Goal: Task Accomplishment & Management: Complete application form

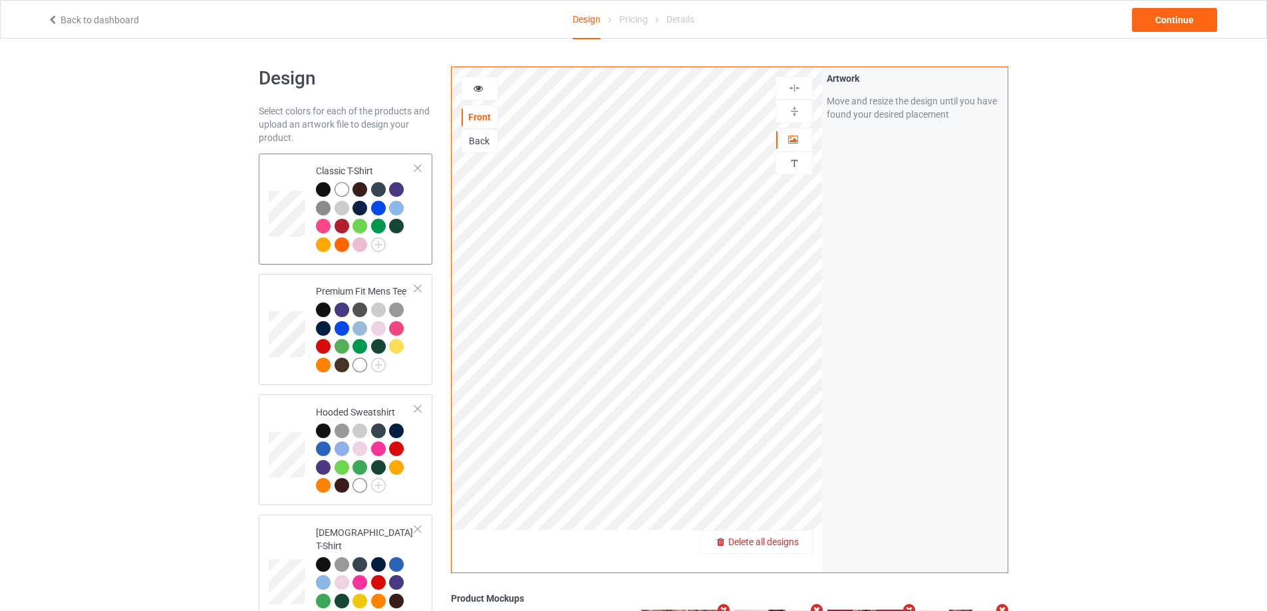
click at [799, 540] on span "Delete all designs" at bounding box center [763, 542] width 71 height 11
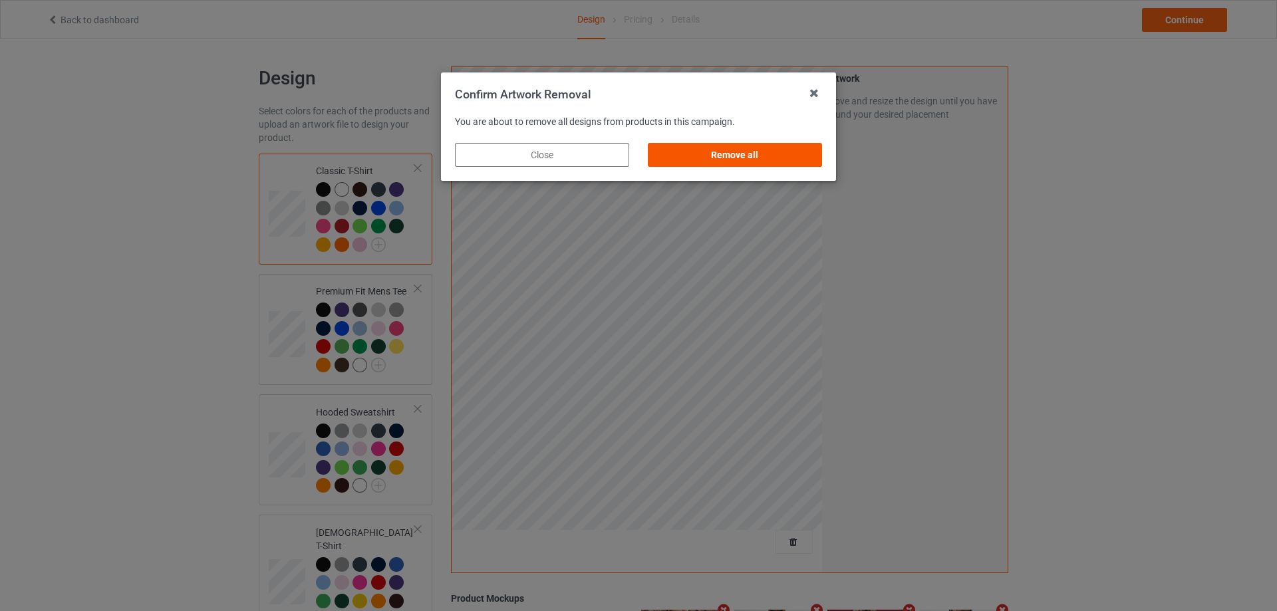
click at [760, 157] on div "Remove all" at bounding box center [735, 155] width 174 height 24
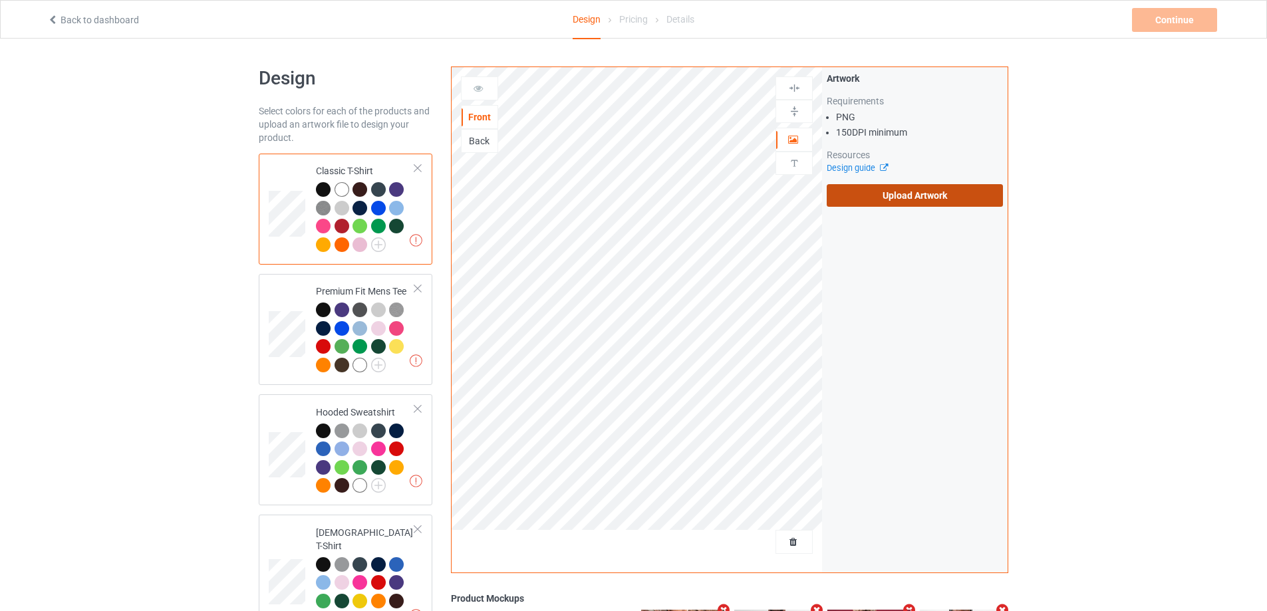
click at [937, 194] on label "Upload Artwork" at bounding box center [915, 195] width 176 height 23
click at [0, 0] on input "Upload Artwork" at bounding box center [0, 0] width 0 height 0
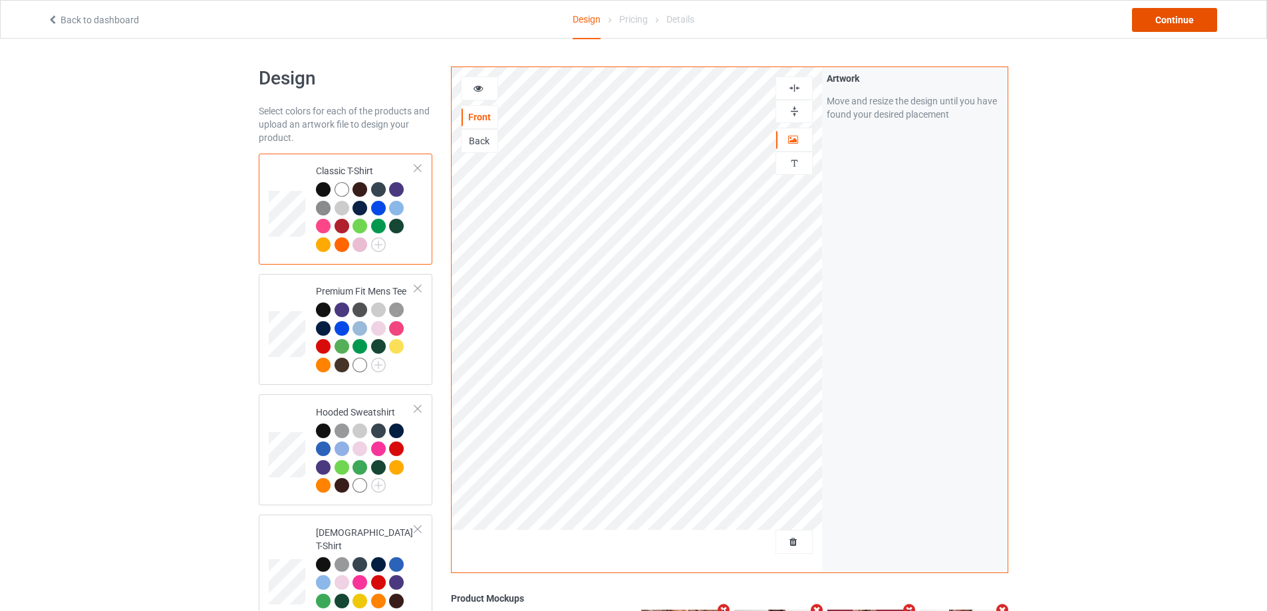
click at [1213, 17] on div "Continue" at bounding box center [1174, 20] width 85 height 24
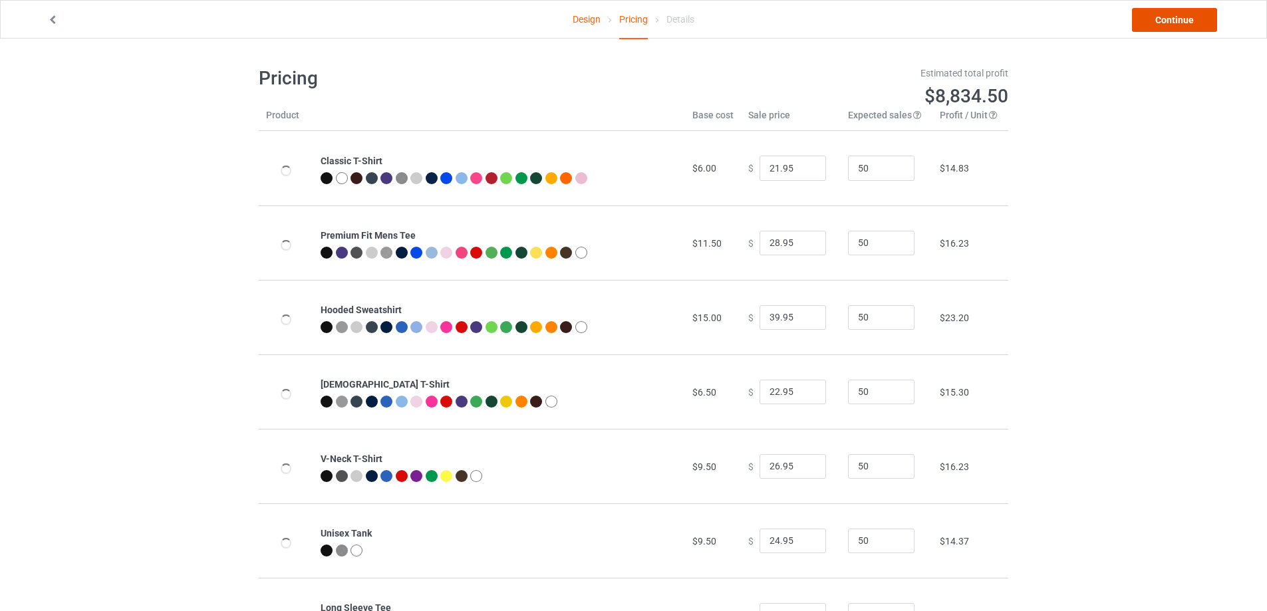
click at [1207, 19] on link "Continue" at bounding box center [1174, 20] width 85 height 24
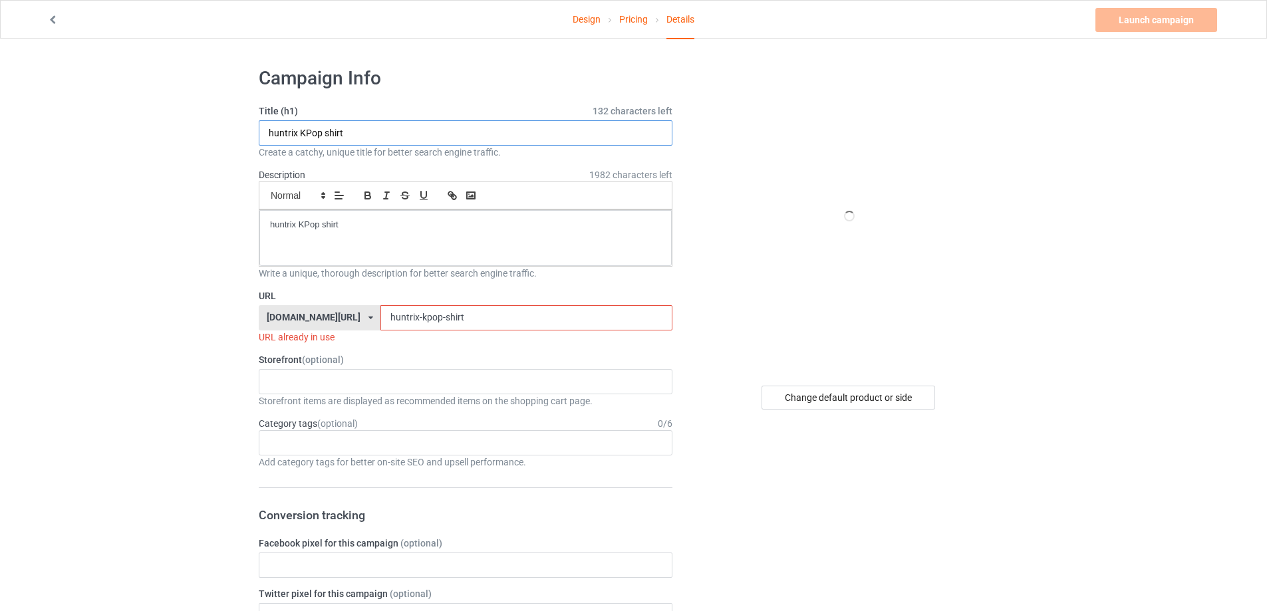
drag, startPoint x: 421, startPoint y: 135, endPoint x: 118, endPoint y: 137, distance: 302.7
paste input "You look like a fed"
type input "You look like a fed shirt"
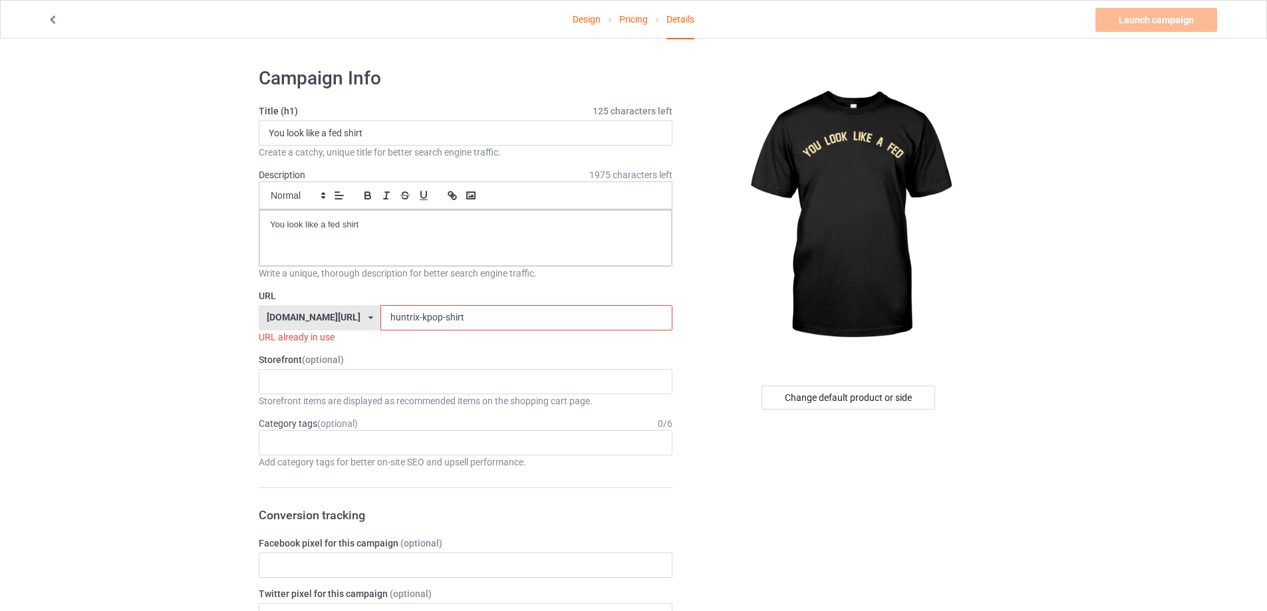
drag, startPoint x: 457, startPoint y: 319, endPoint x: 192, endPoint y: 319, distance: 265.4
paste input "You look like a fed"
click at [380, 315] on input "You look like a fed shirt" at bounding box center [525, 317] width 291 height 25
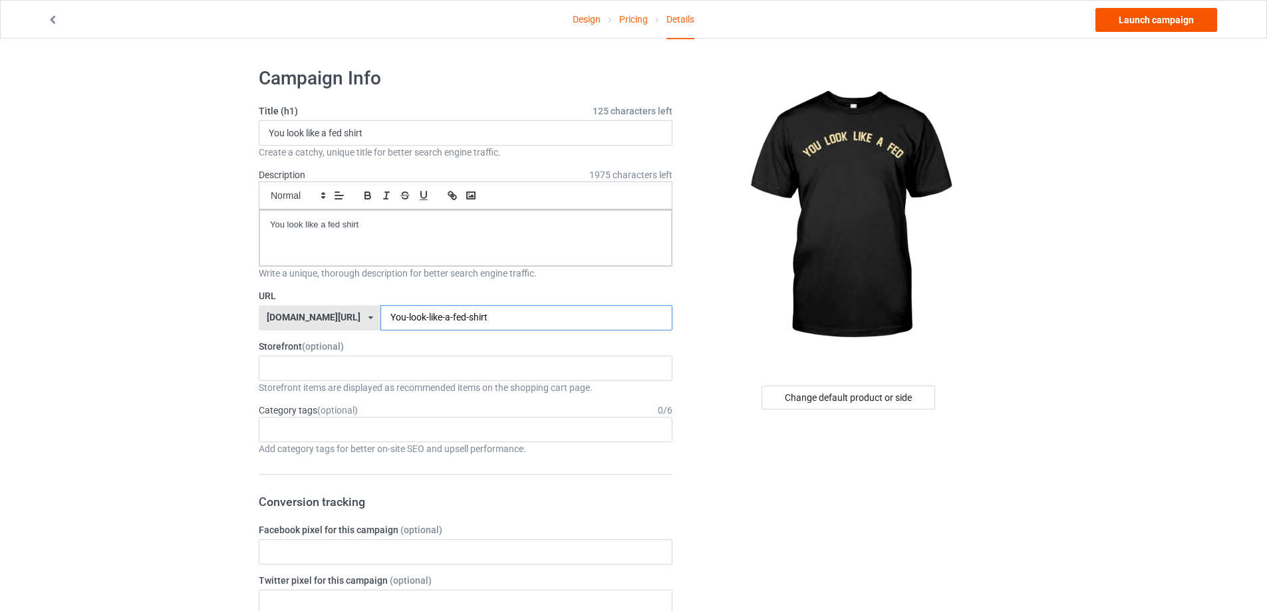
type input "You-look-like-a-fed-shirt"
drag, startPoint x: 1183, startPoint y: 16, endPoint x: 1180, endPoint y: 32, distance: 16.2
click at [1183, 17] on link "Launch campaign" at bounding box center [1157, 20] width 122 height 24
